Goal: Transaction & Acquisition: Purchase product/service

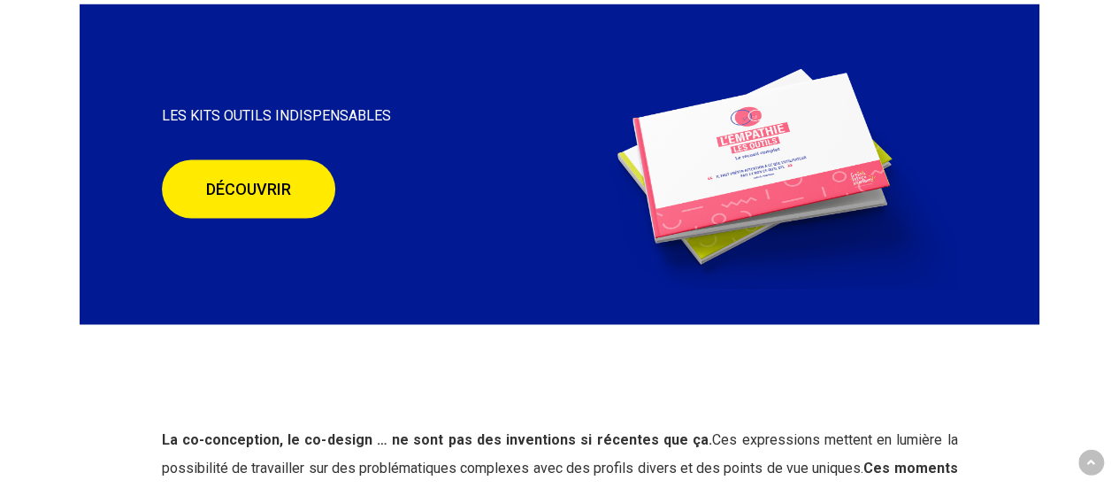
scroll to position [5244, 0]
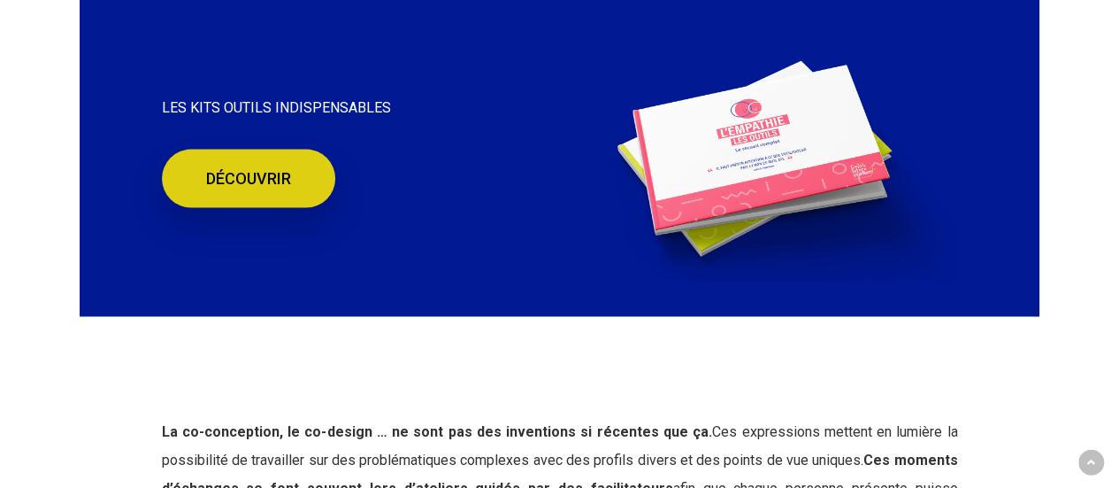
click at [246, 160] on link "DÉCOUVRIR" at bounding box center [248, 179] width 173 height 58
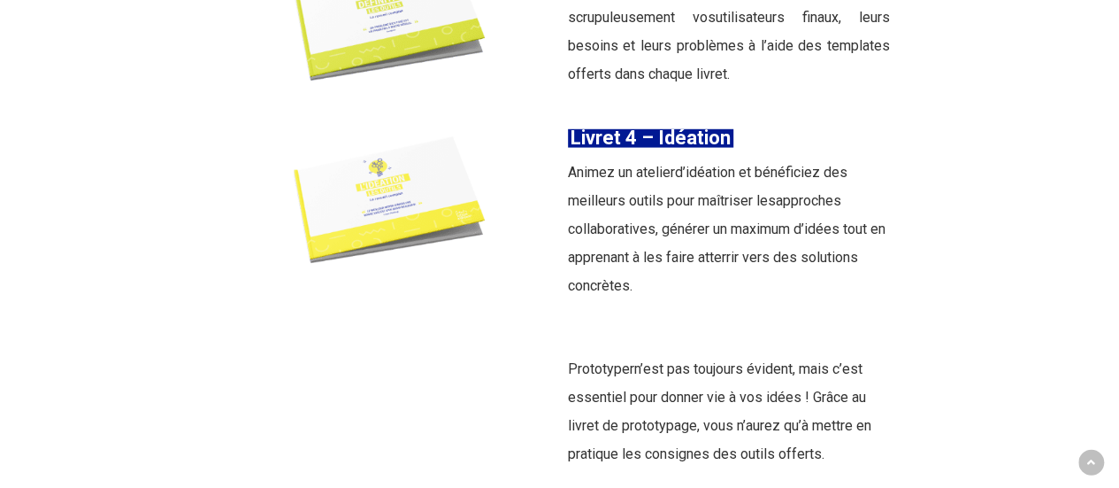
scroll to position [2522, 0]
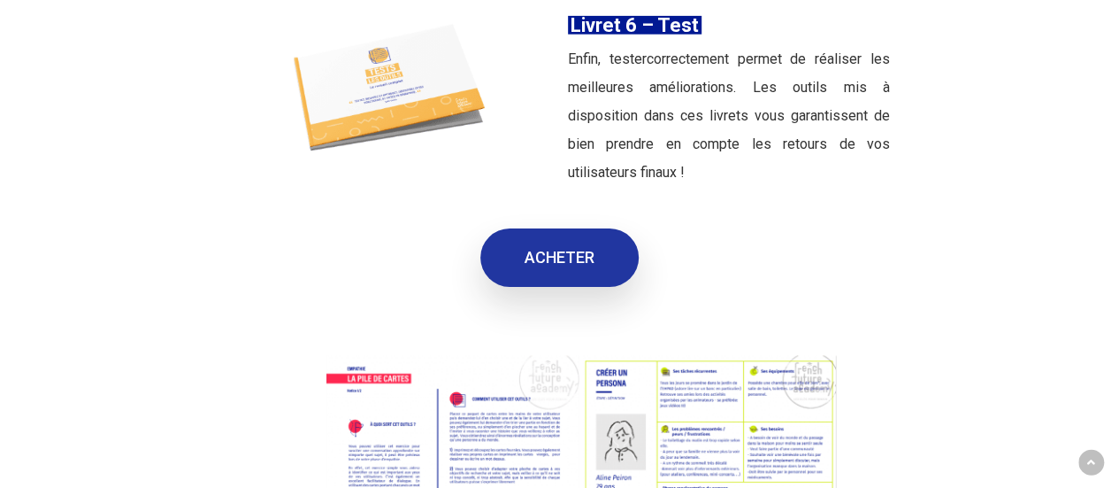
click at [547, 272] on link "ACHETER" at bounding box center [560, 257] width 158 height 58
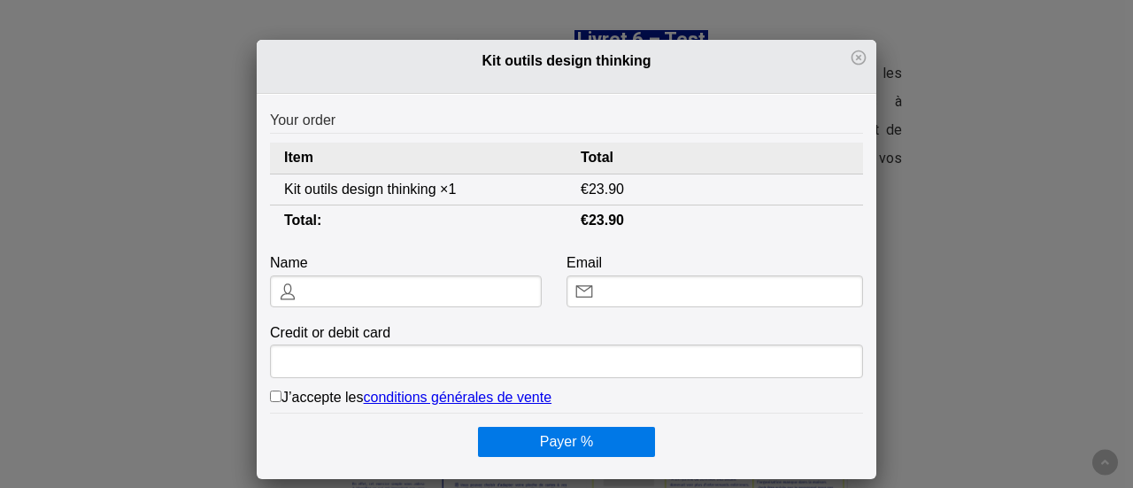
scroll to position [0, 0]
click at [974, 235] on div "Kit outils design thinking Your order Item Total Kit outils design thinking × 1…" at bounding box center [566, 261] width 1133 height 523
click at [856, 58] on icon at bounding box center [859, 58] width 18 height 18
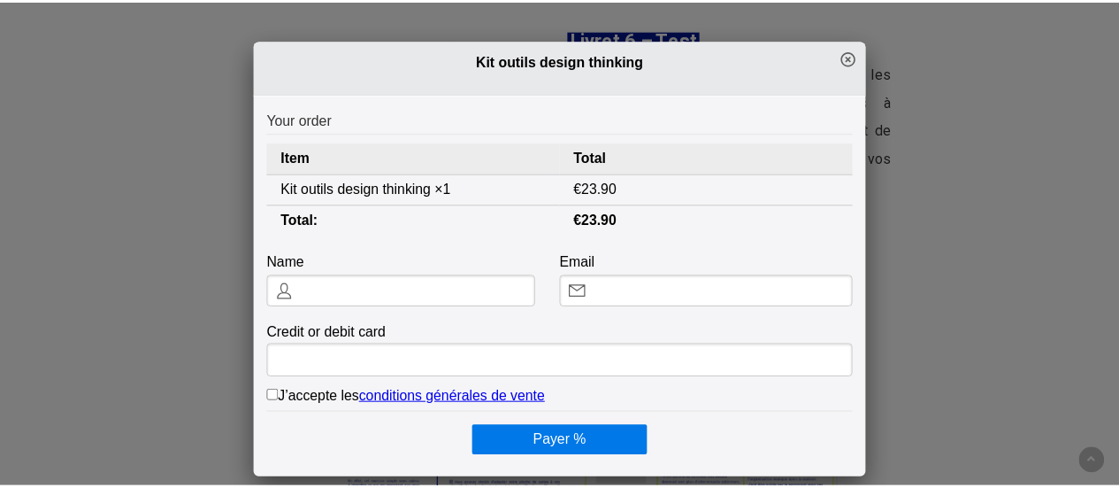
scroll to position [3010, 0]
